Goal: Task Accomplishment & Management: Manage account settings

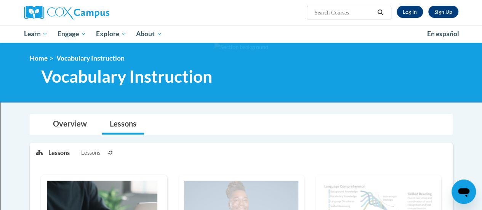
click at [323, 70] on h1 "Vocabulary Instruction" at bounding box center [198, 76] width 326 height 20
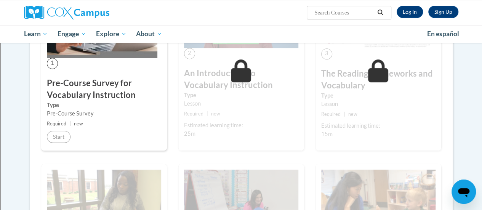
scroll to position [197, 0]
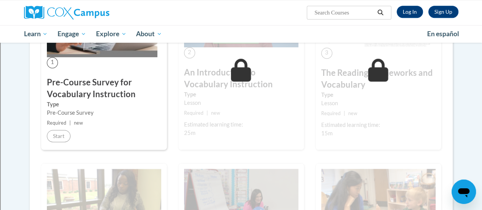
click at [367, 133] on div "Estimated learning time: 15m" at bounding box center [378, 129] width 114 height 17
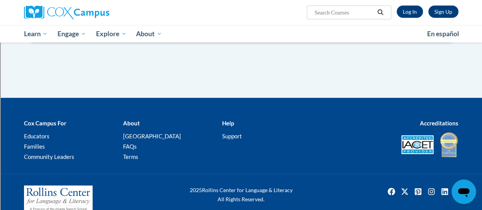
scroll to position [901, 0]
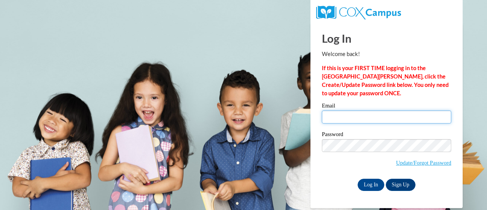
click at [343, 118] on input "Email" at bounding box center [386, 116] width 129 height 13
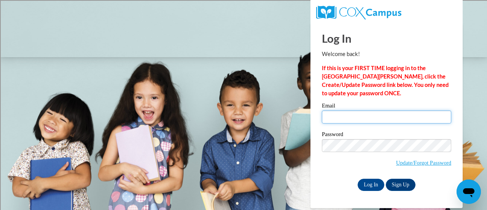
type input "[EMAIL_ADDRESS][DOMAIN_NAME]"
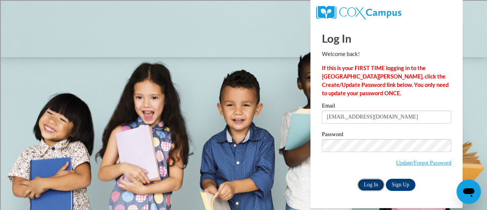
click at [370, 183] on input "Log In" at bounding box center [371, 185] width 27 height 12
